Goal: Information Seeking & Learning: Find specific fact

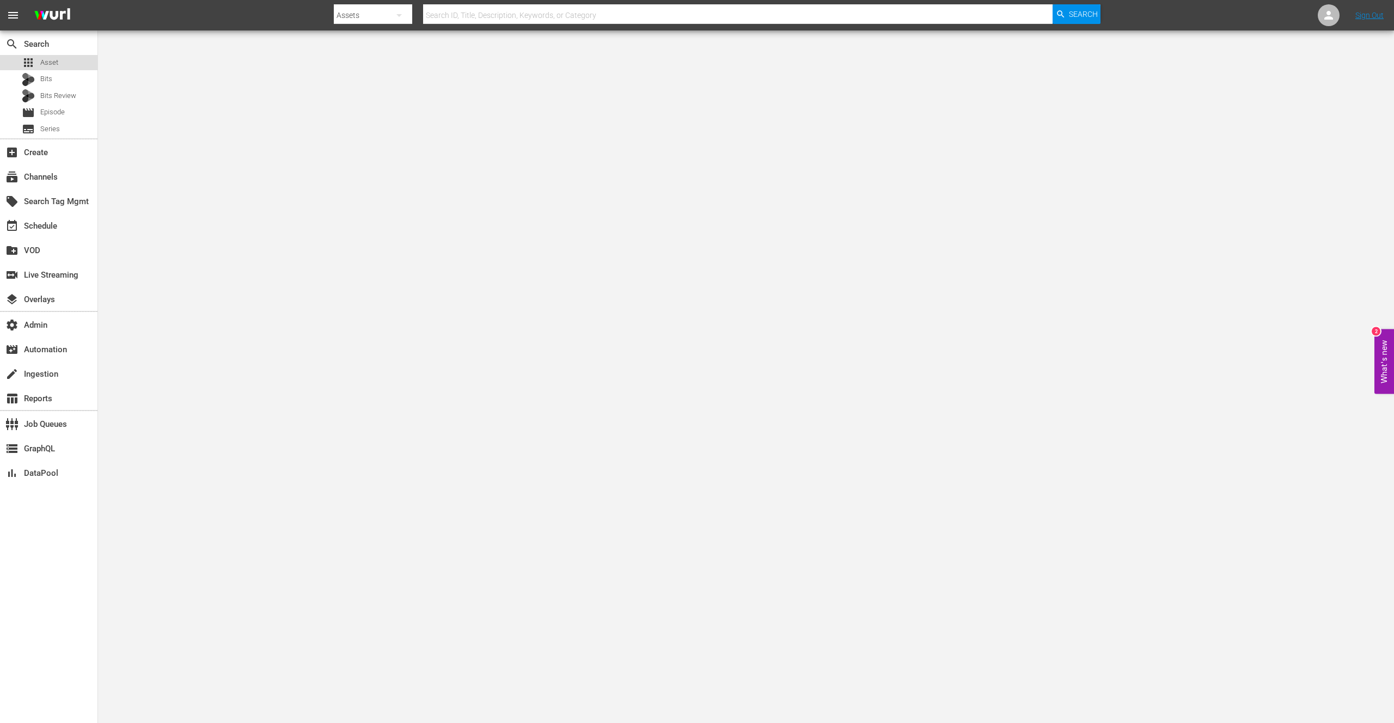
click at [49, 57] on span "Asset" at bounding box center [49, 62] width 18 height 11
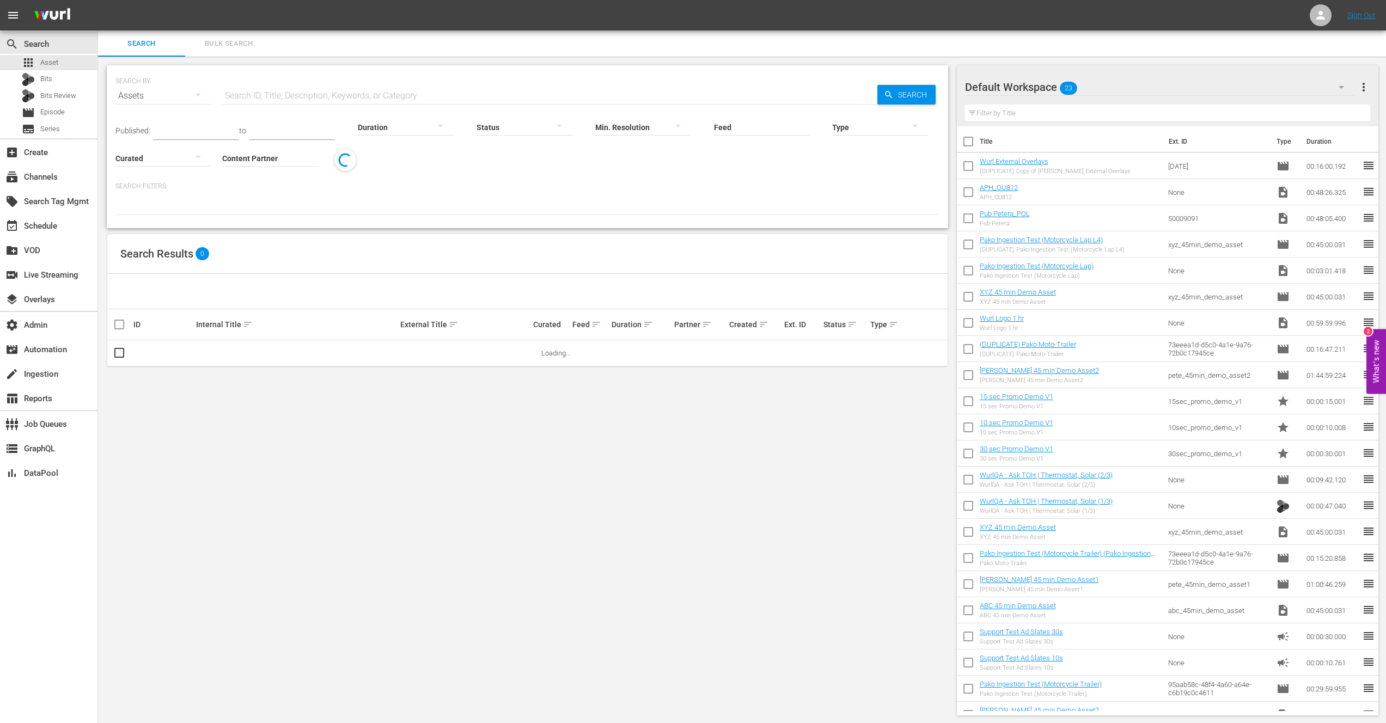
click at [310, 88] on input "text" at bounding box center [549, 96] width 655 height 26
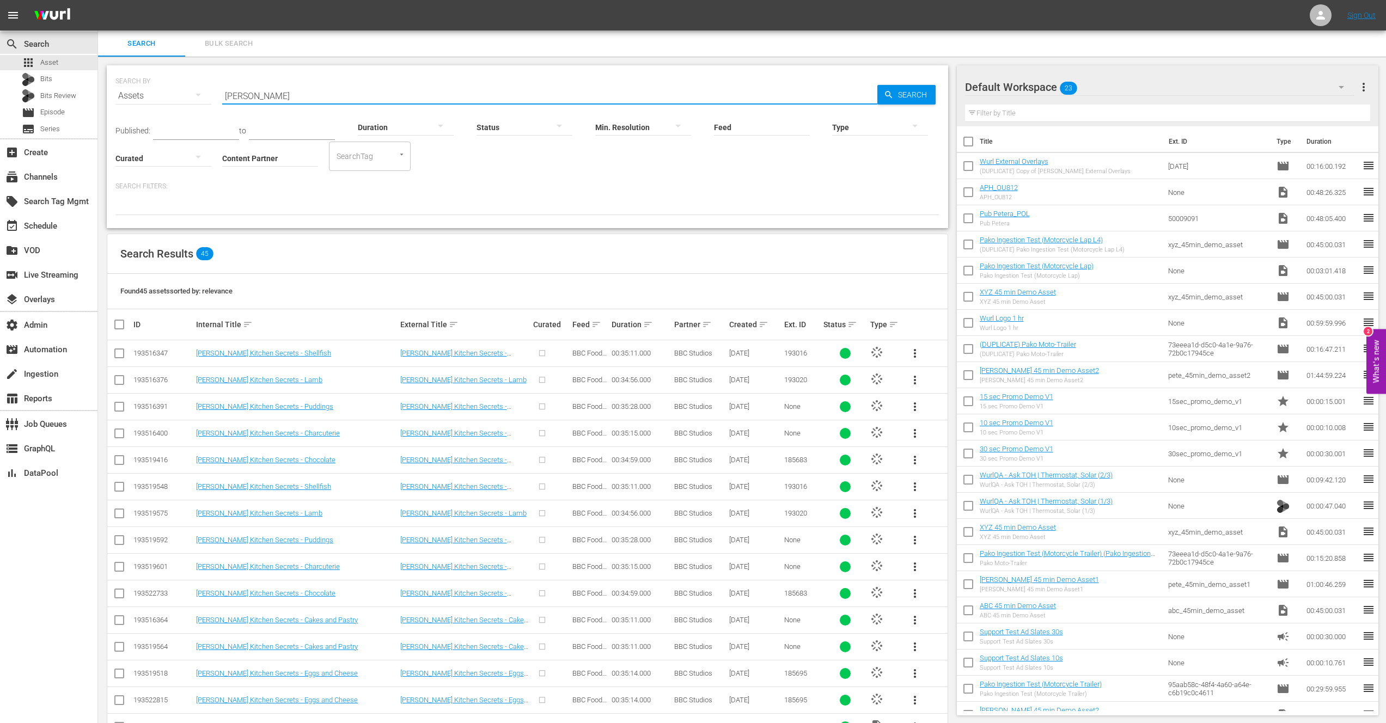
click at [292, 99] on input "[PERSON_NAME]" at bounding box center [549, 96] width 655 height 26
type input "[PERSON_NAME] Kitchen Secrets - Puddings"
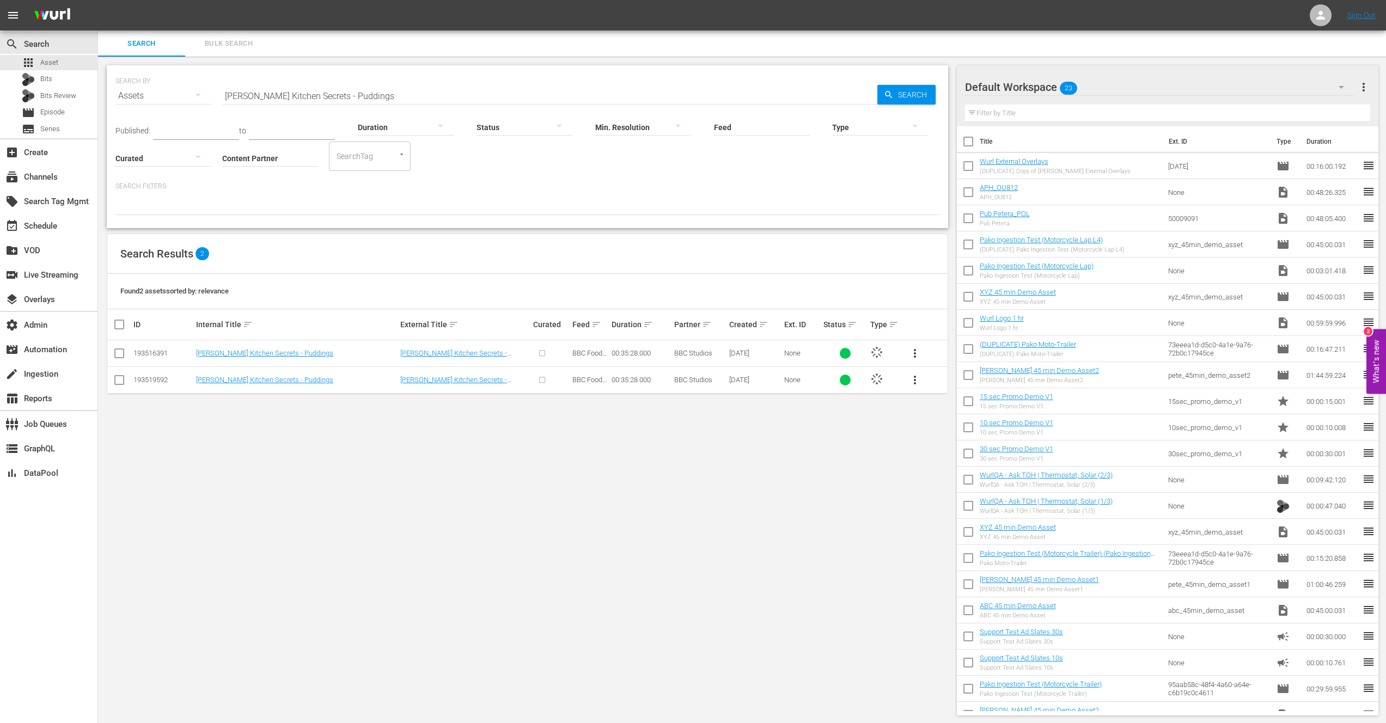
click at [297, 424] on div "SEARCH BY Search By Assets Search ID, Title, Description, Keywords, or Category…" at bounding box center [527, 391] width 859 height 668
click at [290, 429] on div "SEARCH BY Search By Assets Search ID, Title, Description, Keywords, or Category…" at bounding box center [527, 391] width 859 height 668
click at [289, 430] on div "SEARCH BY Search By Assets Search ID, Title, Description, Keywords, or Category…" at bounding box center [527, 391] width 859 height 668
click at [267, 380] on link "[PERSON_NAME] Kitchen Secrets - Puddings" at bounding box center [264, 380] width 137 height 8
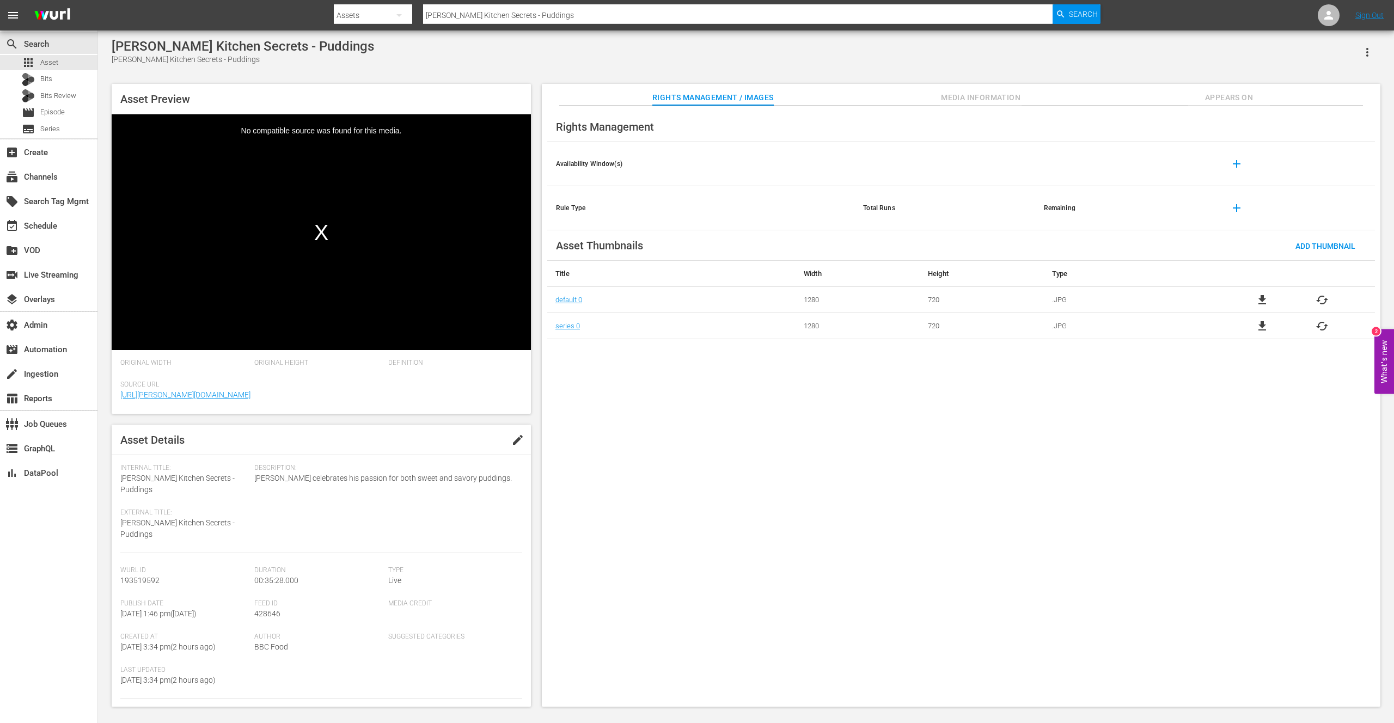
click at [1222, 100] on span "Appears On" at bounding box center [1229, 98] width 82 height 14
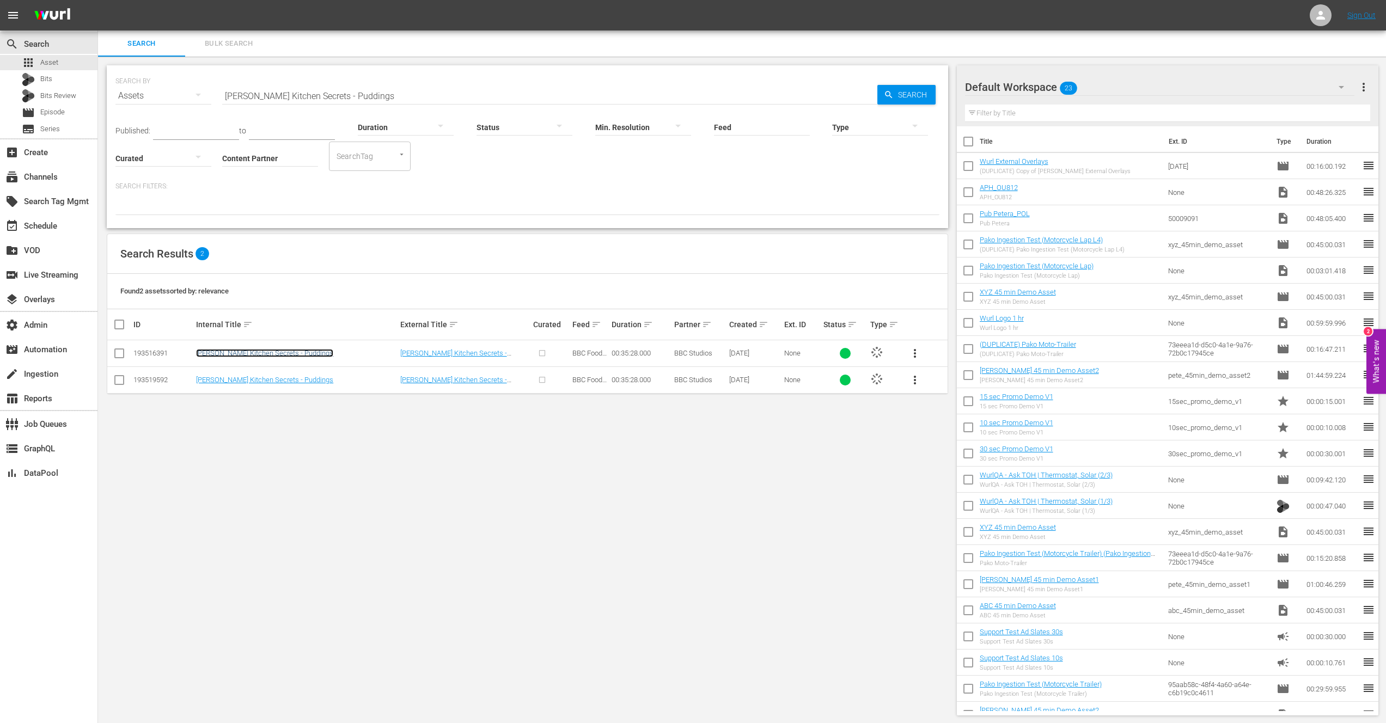
click at [276, 351] on link "[PERSON_NAME] Kitchen Secrets - Puddings" at bounding box center [264, 353] width 137 height 8
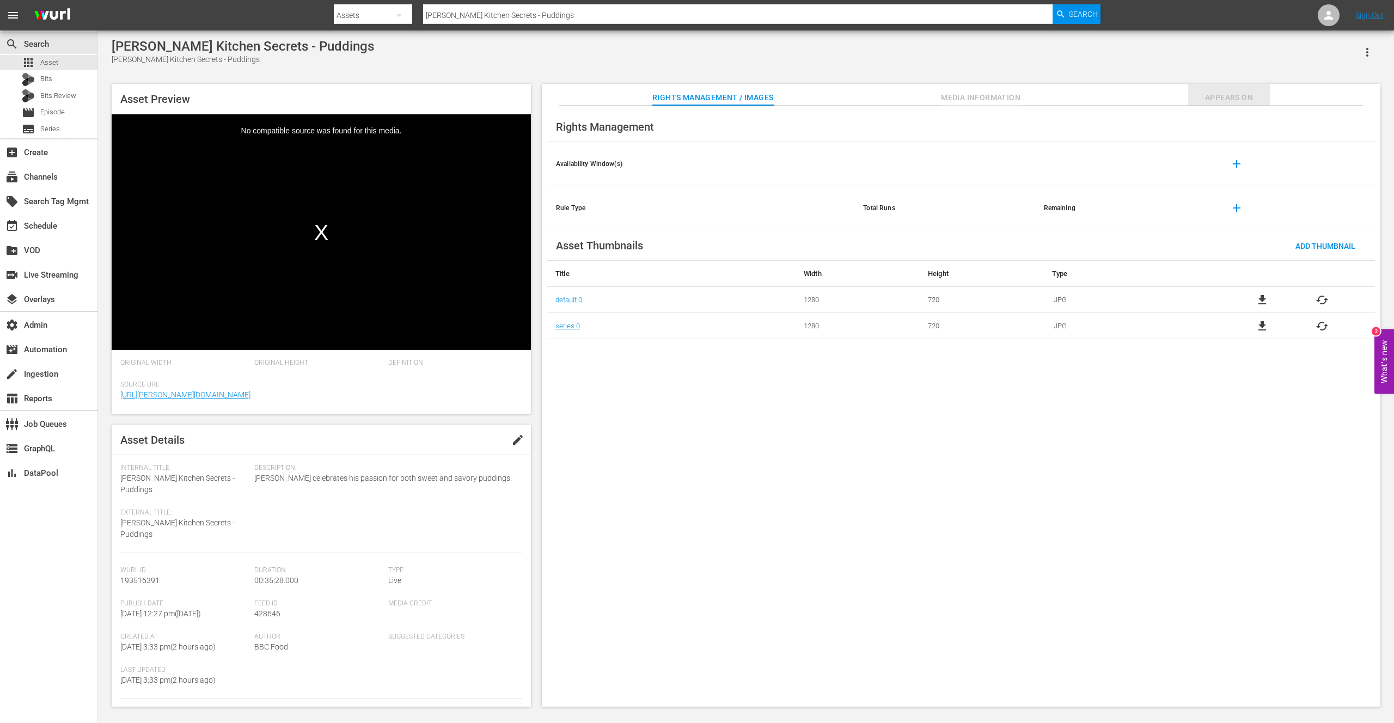
click at [1234, 95] on span "Appears On" at bounding box center [1229, 98] width 82 height 14
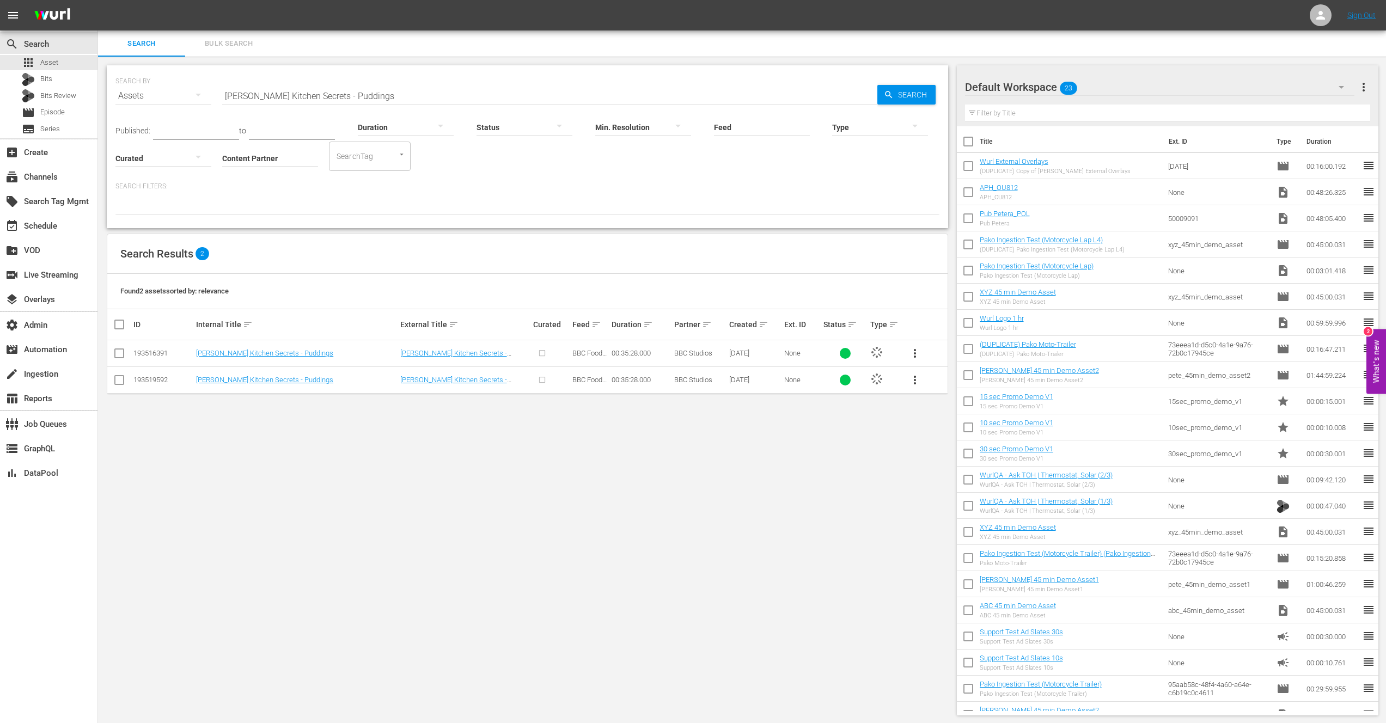
drag, startPoint x: 404, startPoint y: 427, endPoint x: 391, endPoint y: 424, distance: 13.4
click at [404, 428] on div "SEARCH BY Search By Assets Search ID, Title, Description, Keywords, or Category…" at bounding box center [527, 391] width 859 height 668
click at [382, 422] on div "SEARCH BY Search By Assets Search ID, Title, Description, Keywords, or Category…" at bounding box center [527, 391] width 859 height 668
drag, startPoint x: 338, startPoint y: 381, endPoint x: 197, endPoint y: 382, distance: 141.6
click at [197, 382] on div "[PERSON_NAME] Kitchen Secrets - Puddings" at bounding box center [296, 380] width 200 height 8
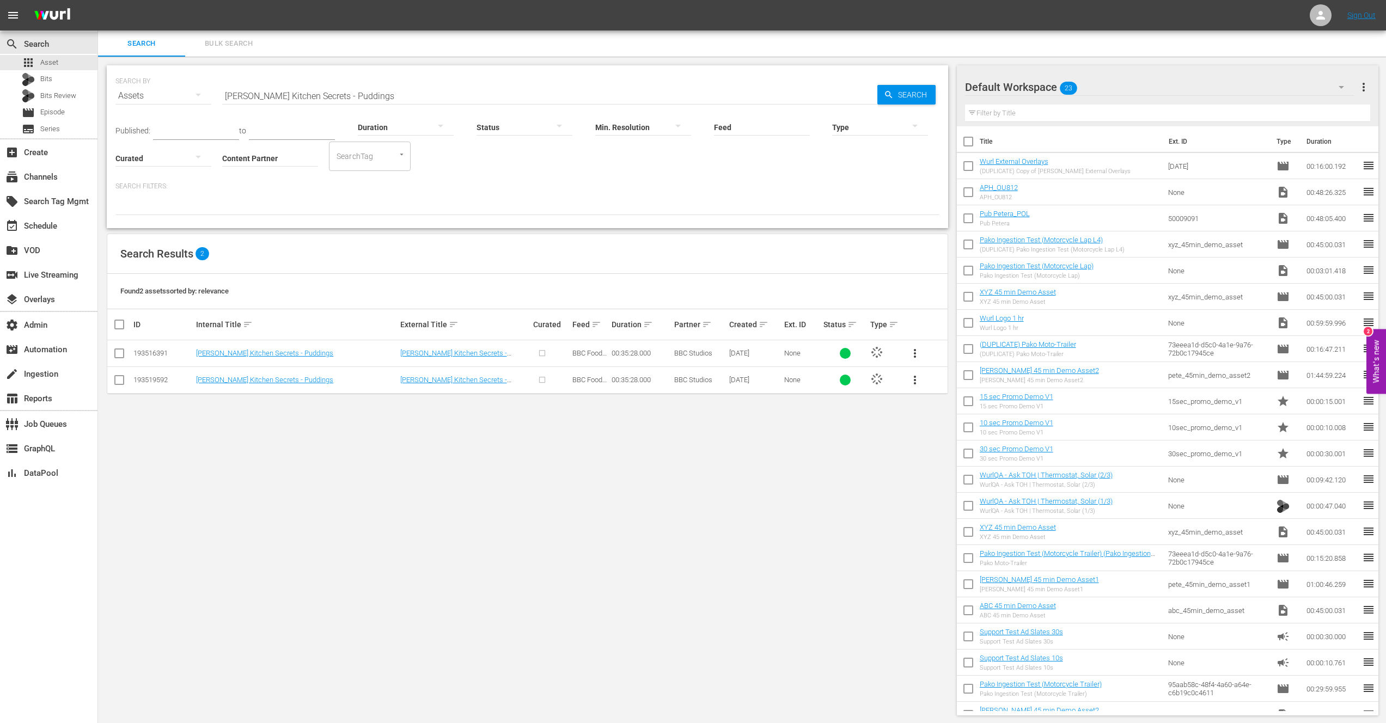
copy link "[PERSON_NAME] Kitchen Secrets - Puddings"
